Goal: Communication & Community: Share content

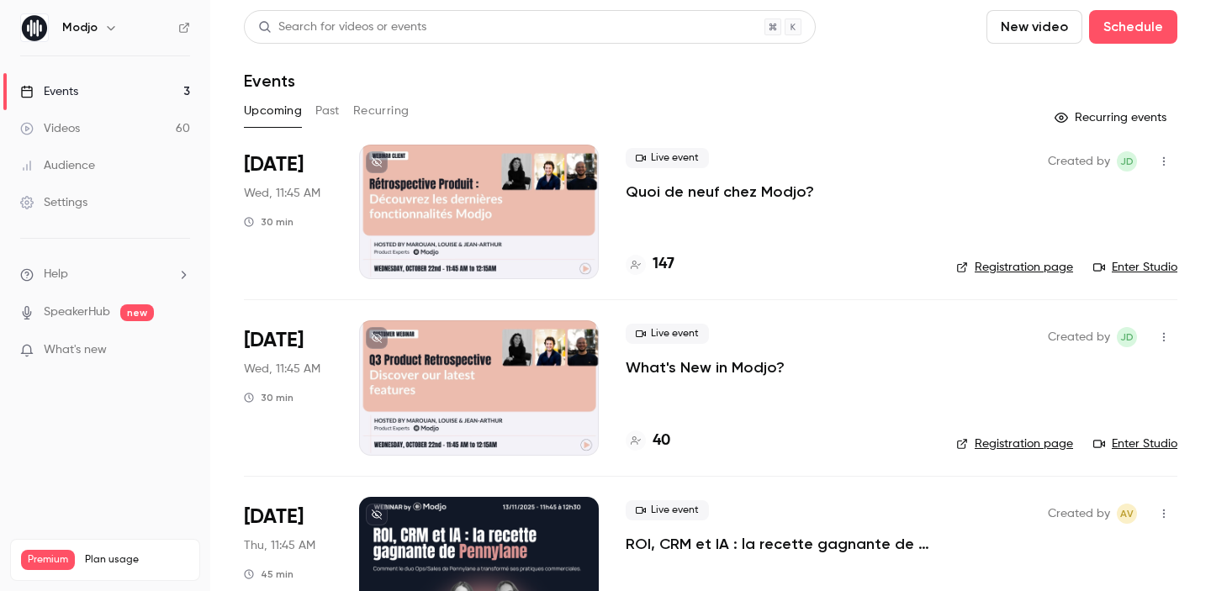
drag, startPoint x: 888, startPoint y: 237, endPoint x: 898, endPoint y: 203, distance: 35.1
click at [898, 203] on div "Live event Quoi de neuf chez Modjo? 147" at bounding box center [778, 212] width 304 height 135
click at [1119, 263] on link "Enter Studio" at bounding box center [1135, 267] width 84 height 17
click at [769, 182] on p "Quoi de neuf chez Modjo?" at bounding box center [720, 192] width 188 height 20
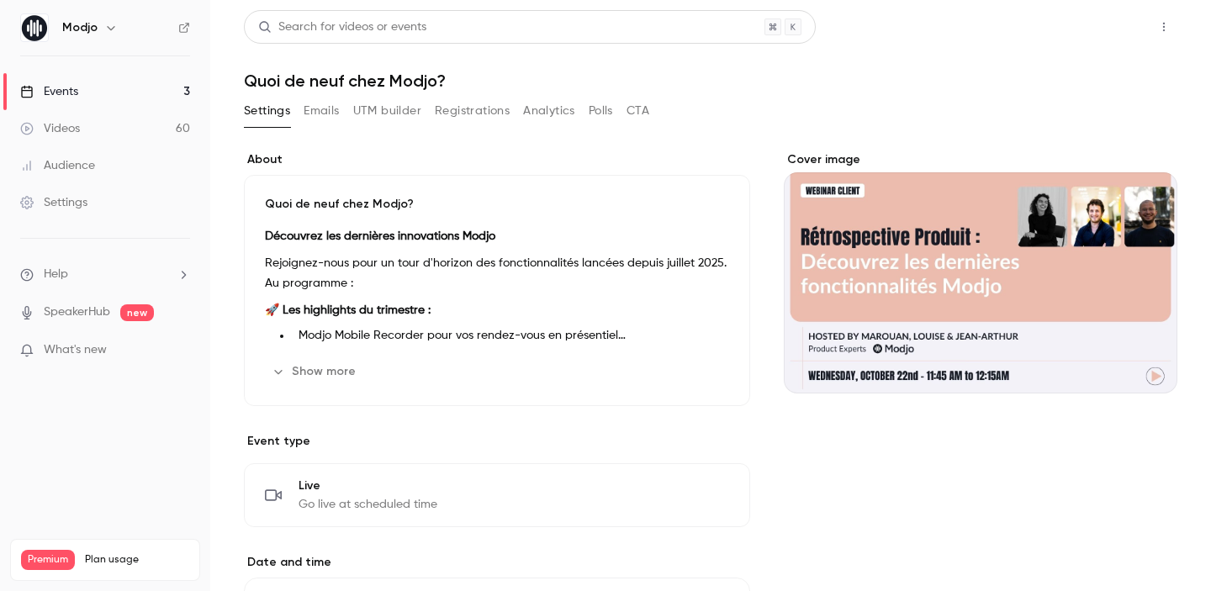
click at [1101, 39] on button "Share" at bounding box center [1103, 27] width 66 height 34
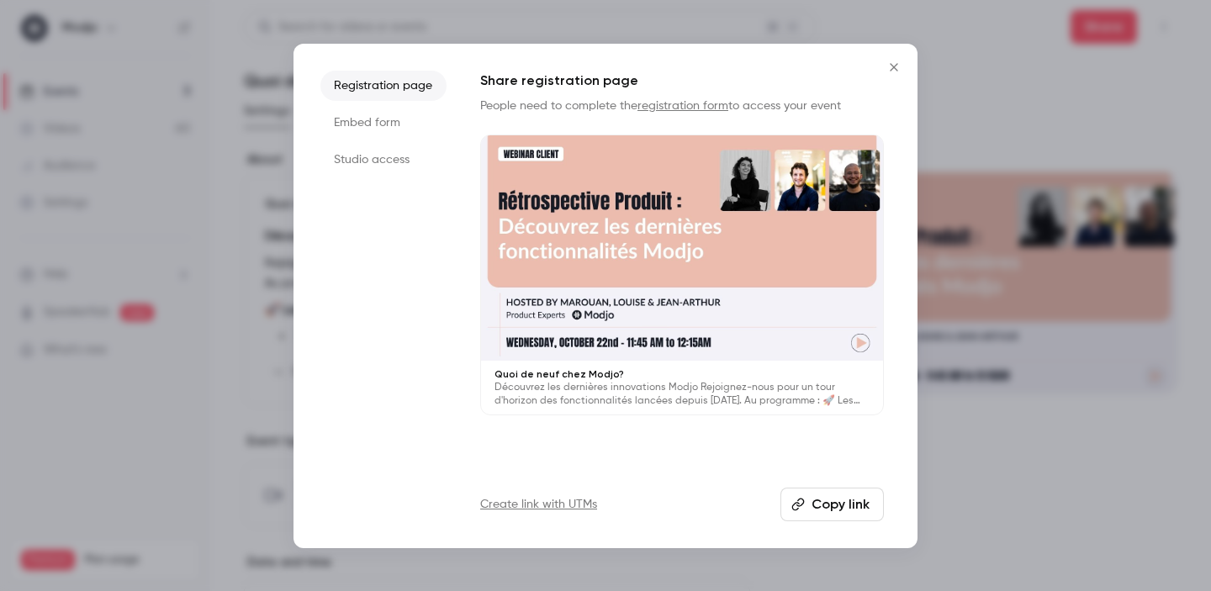
click at [383, 159] on li "Studio access" at bounding box center [383, 160] width 126 height 30
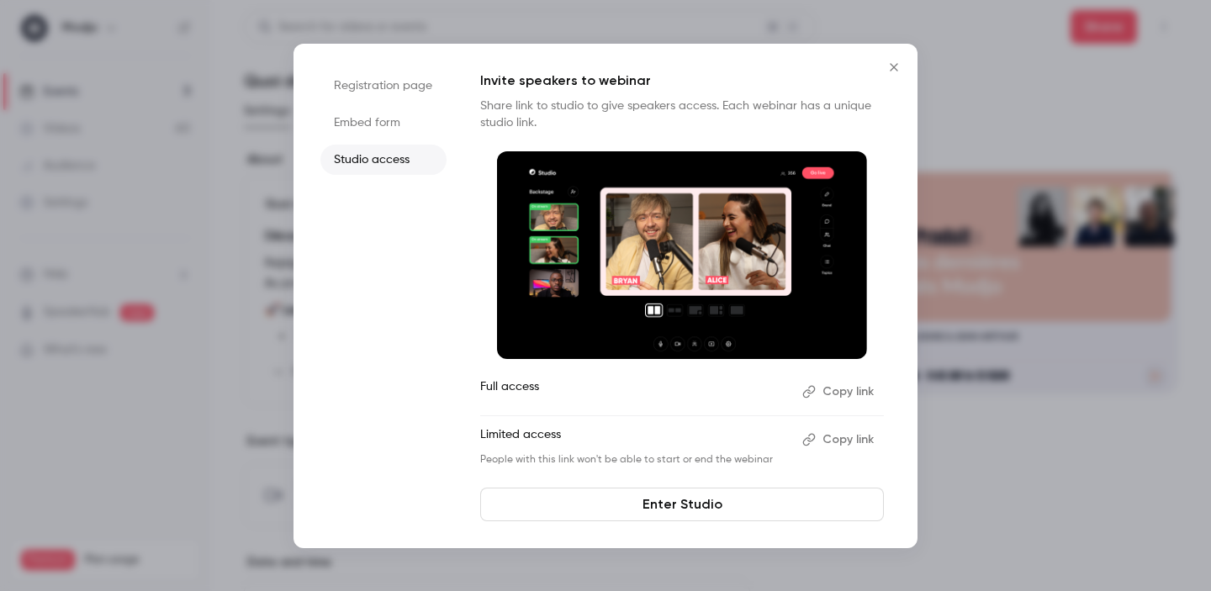
click at [846, 387] on button "Copy link" at bounding box center [839, 391] width 88 height 27
